Goal: Use online tool/utility: Utilize a website feature to perform a specific function

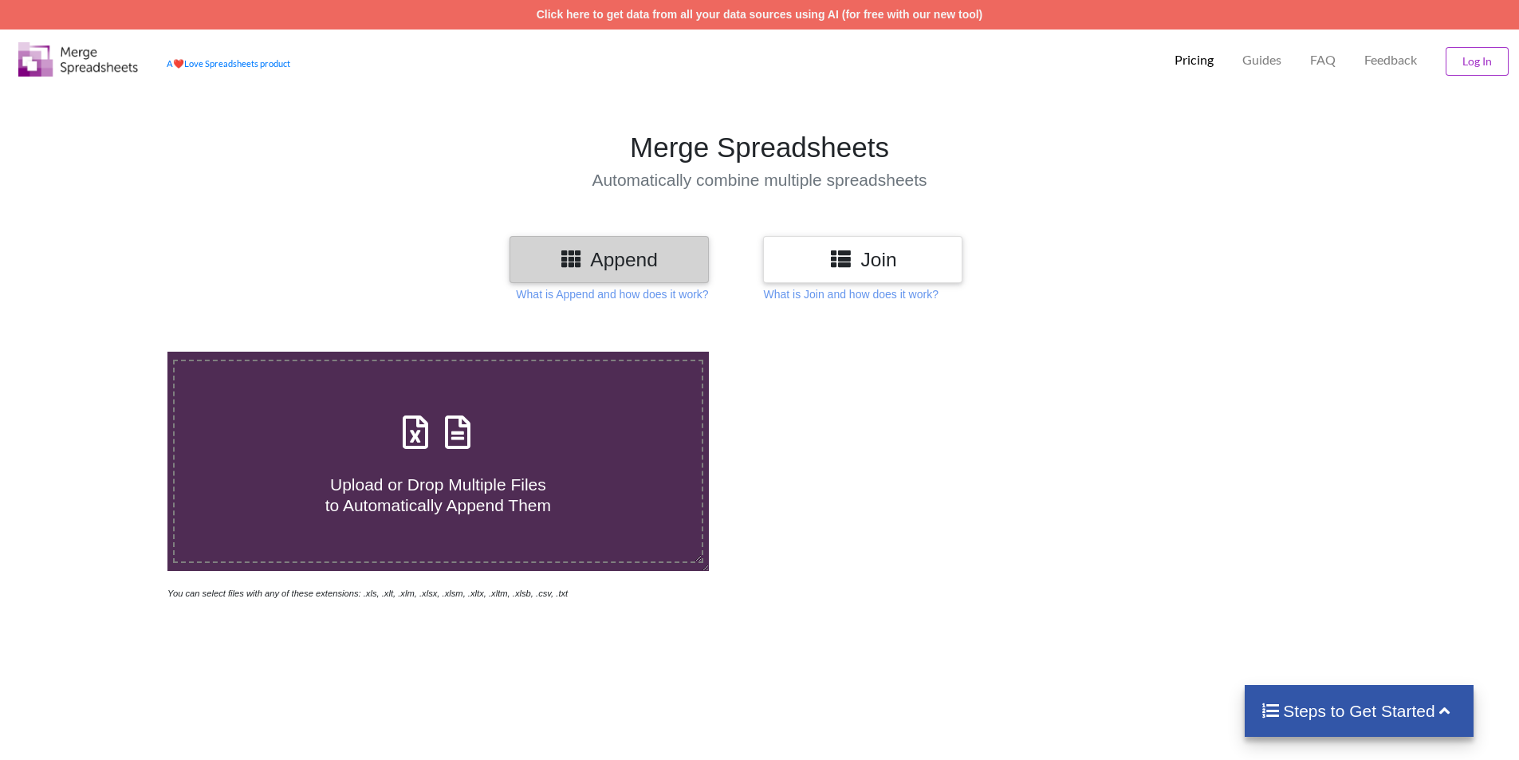
click at [852, 255] on icon at bounding box center [840, 258] width 23 height 20
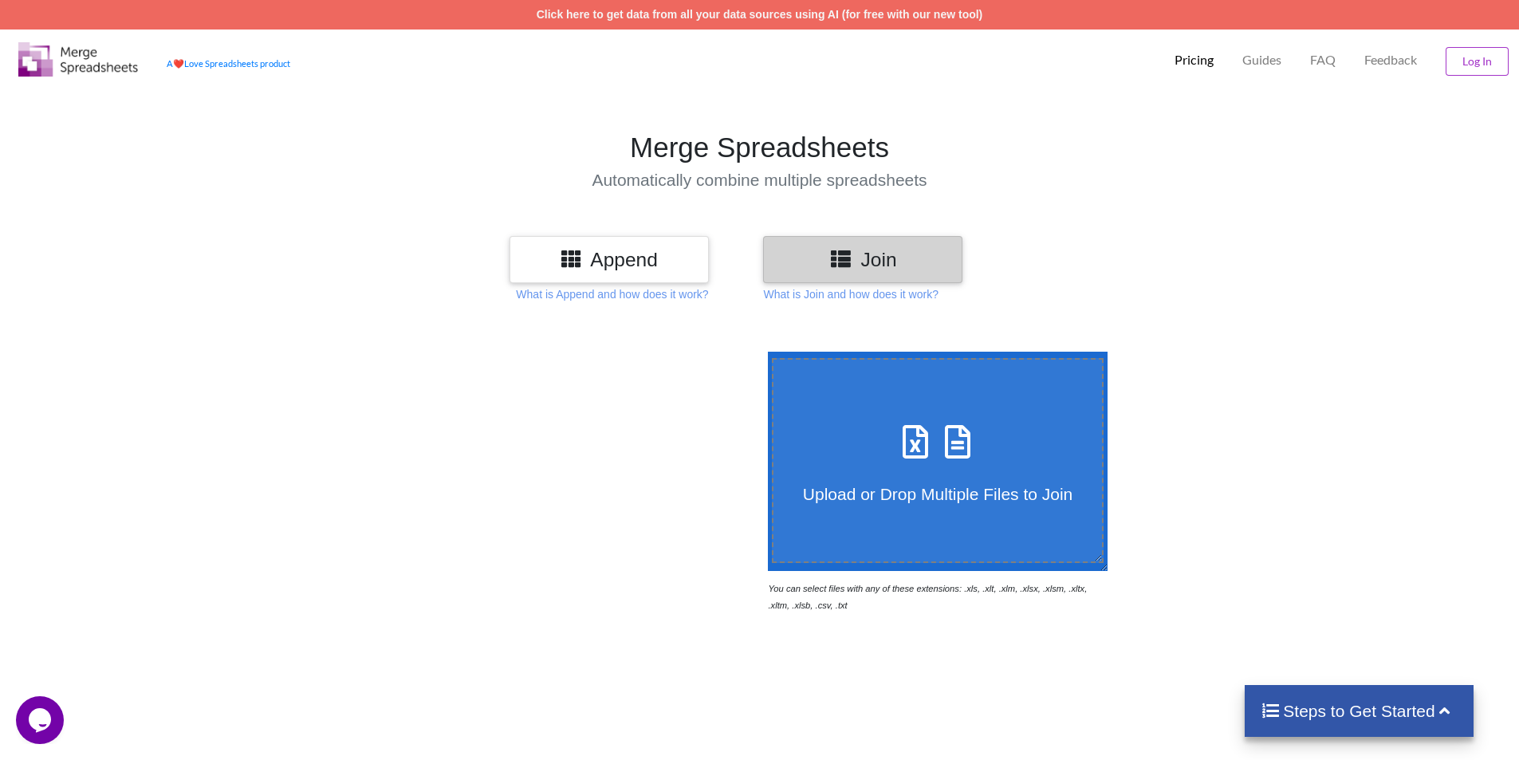
click at [948, 451] on icon at bounding box center [958, 433] width 40 height 33
click at [764, 352] on input "Upload or Drop Multiple Files to Join" at bounding box center [764, 352] width 0 height 0
type input "C:\fakepath\Audit_Report_Pune (1)-43-234.xlsx"
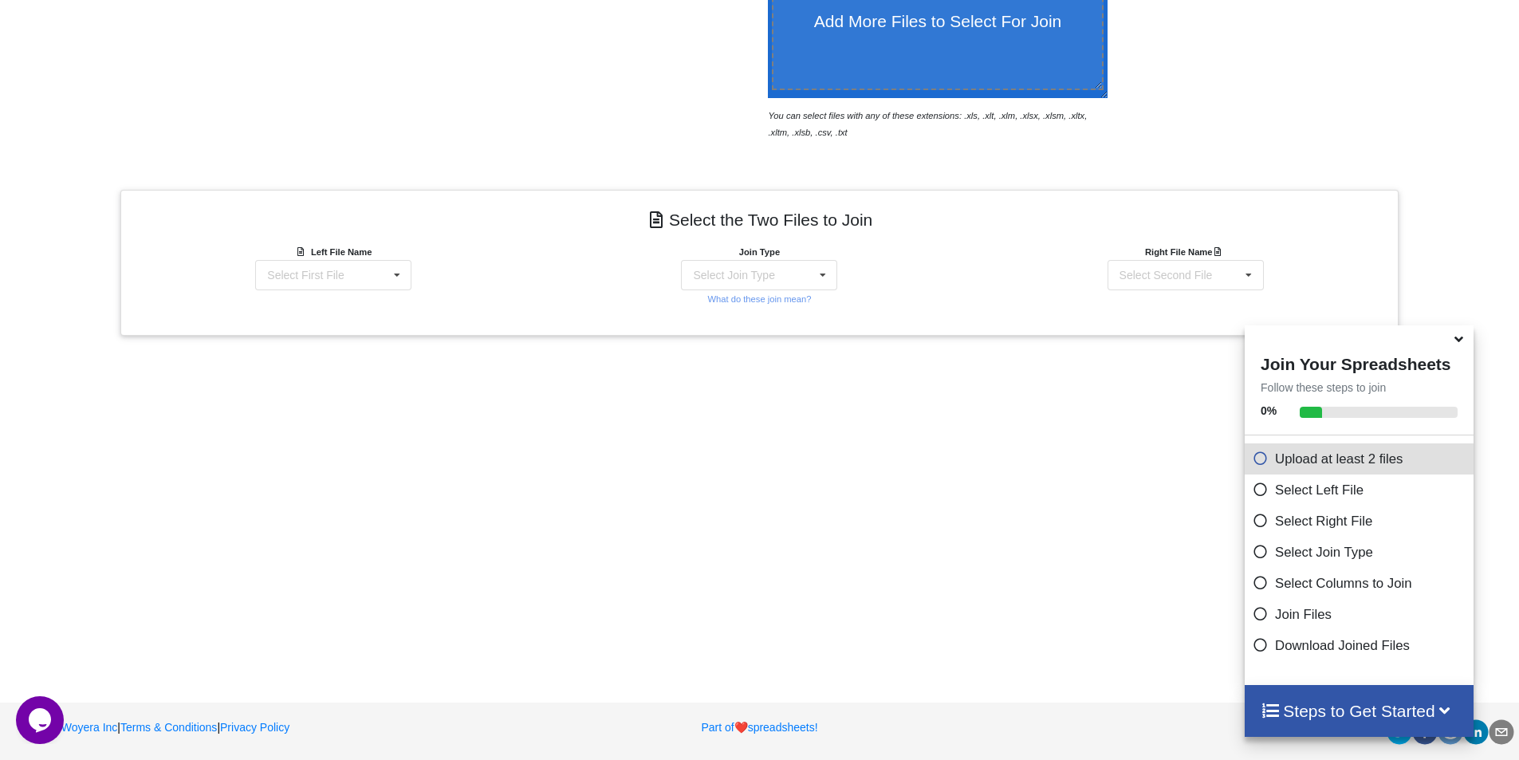
scroll to position [474, 0]
click at [314, 272] on div "Select First File" at bounding box center [305, 274] width 77 height 11
click at [314, 339] on div "Audit_Report_Pune (1)-43-234.xlsx : Sheet1" at bounding box center [333, 320] width 207 height 41
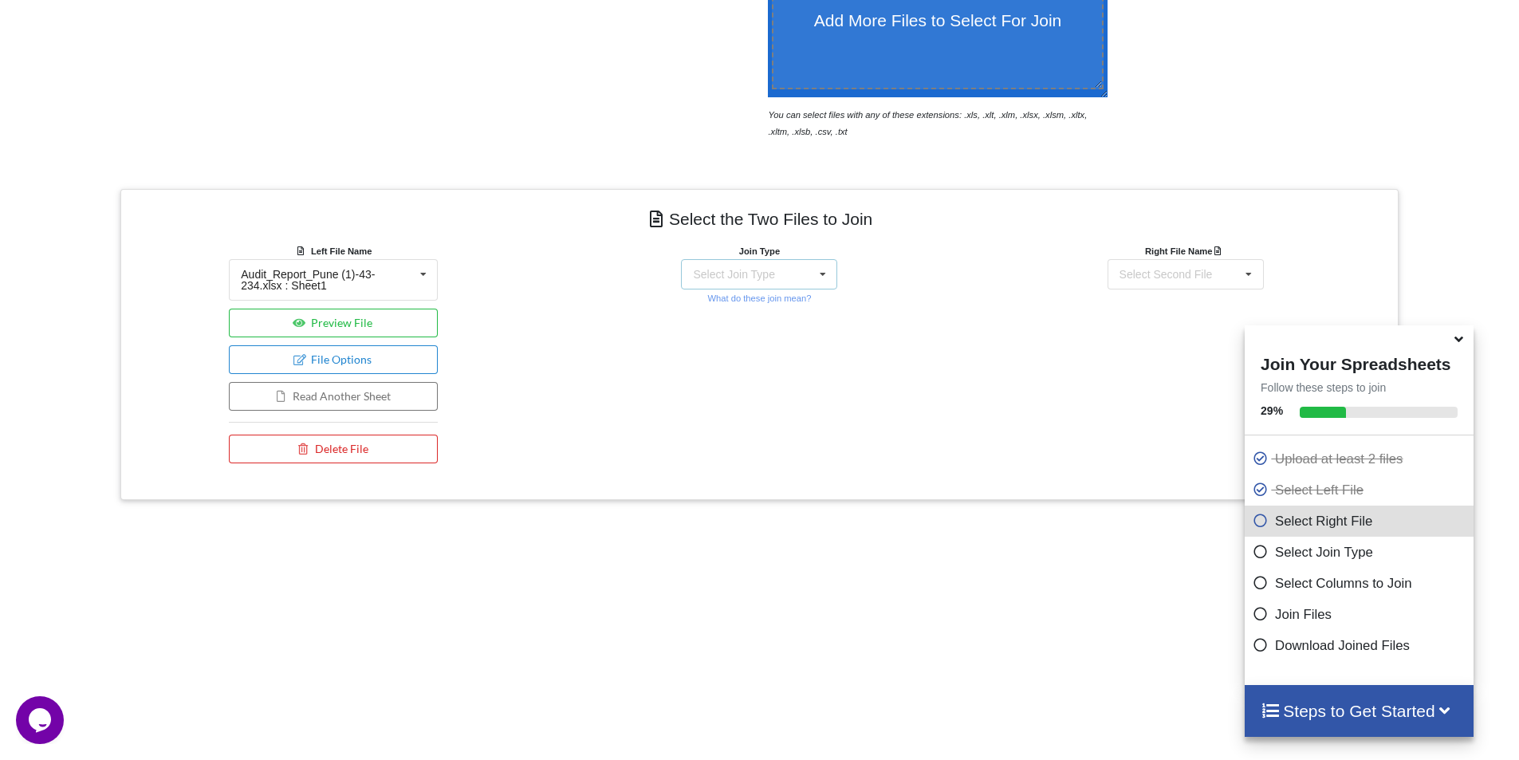
click at [726, 269] on div "Select Join Type" at bounding box center [733, 274] width 81 height 11
click at [740, 309] on span "INNER JOIN" at bounding box center [752, 315] width 63 height 13
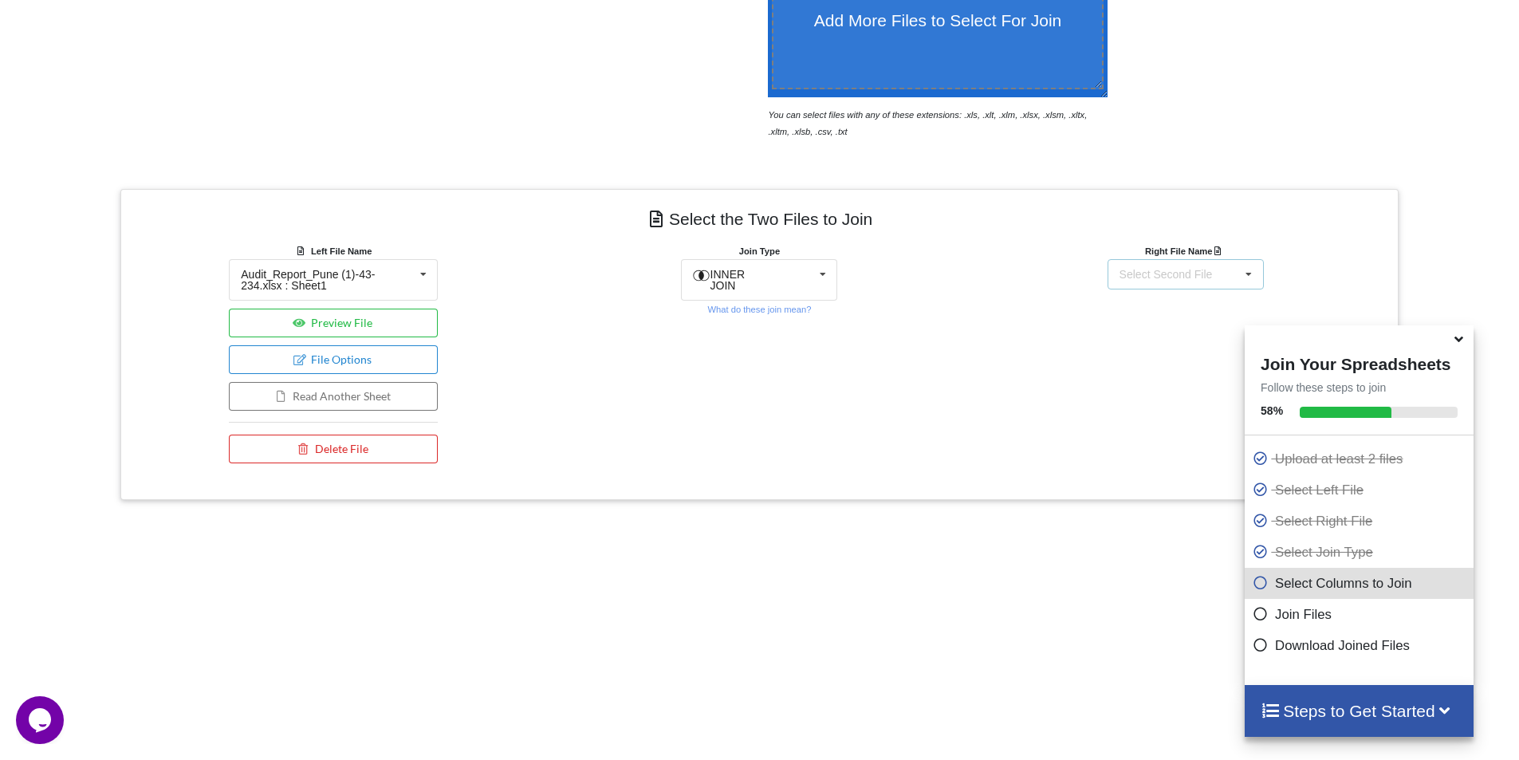
click at [1230, 278] on div "Select Second File Audit_Report_Pune (1)-43-234.xlsx : Sheet1" at bounding box center [1186, 274] width 156 height 30
click at [1175, 310] on span "Audit_Report_Pune (1)-43-234.xlsx : Sheet1" at bounding box center [1185, 321] width 181 height 24
